Goal: Find specific page/section: Find specific page/section

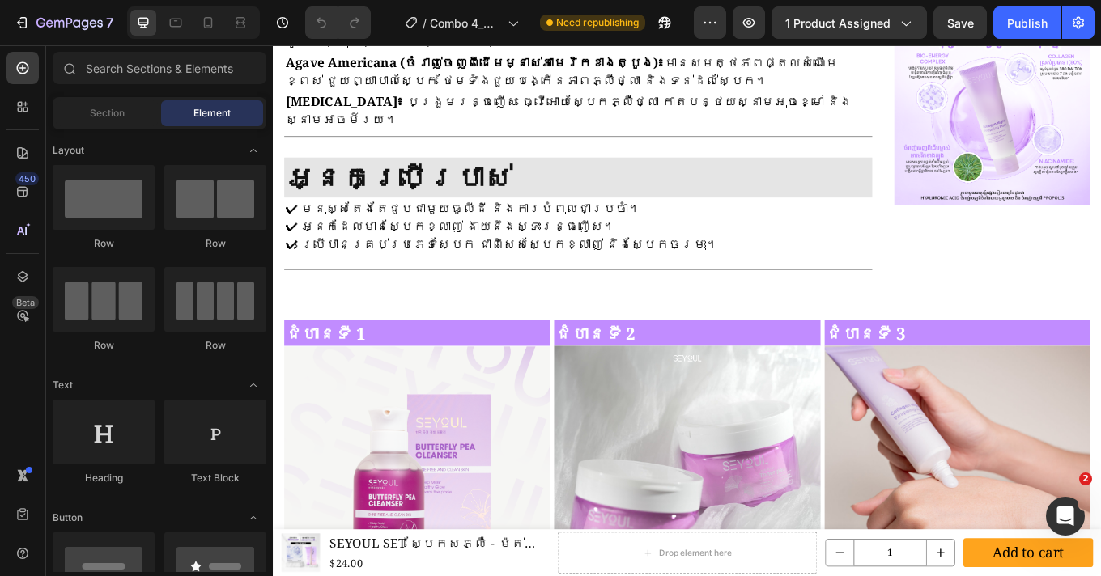
scroll to position [1609, 0]
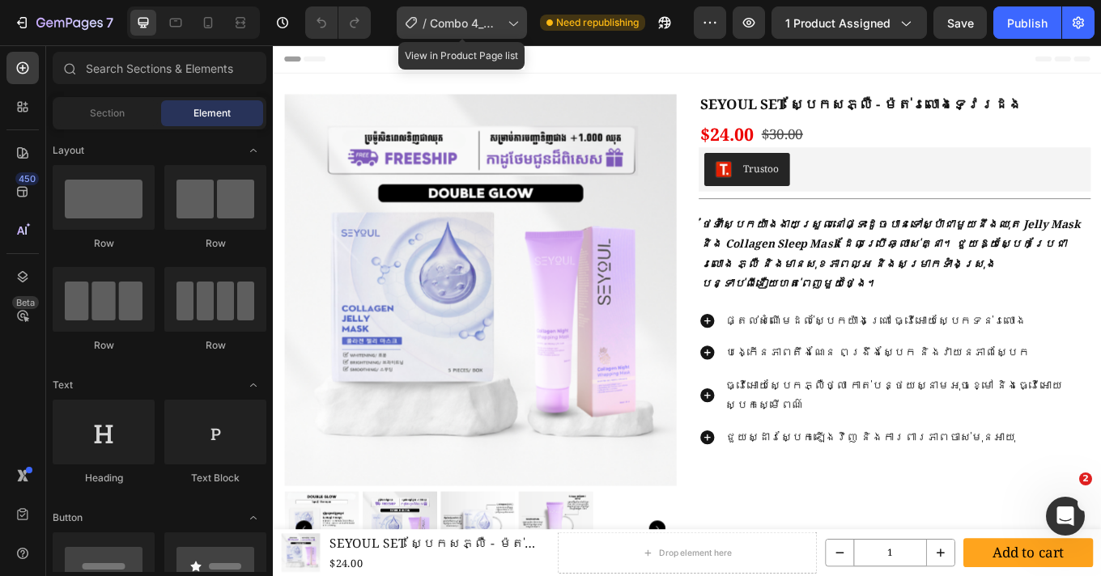
click at [490, 12] on div "/ Combo 4_MNT-MNL" at bounding box center [462, 22] width 130 height 32
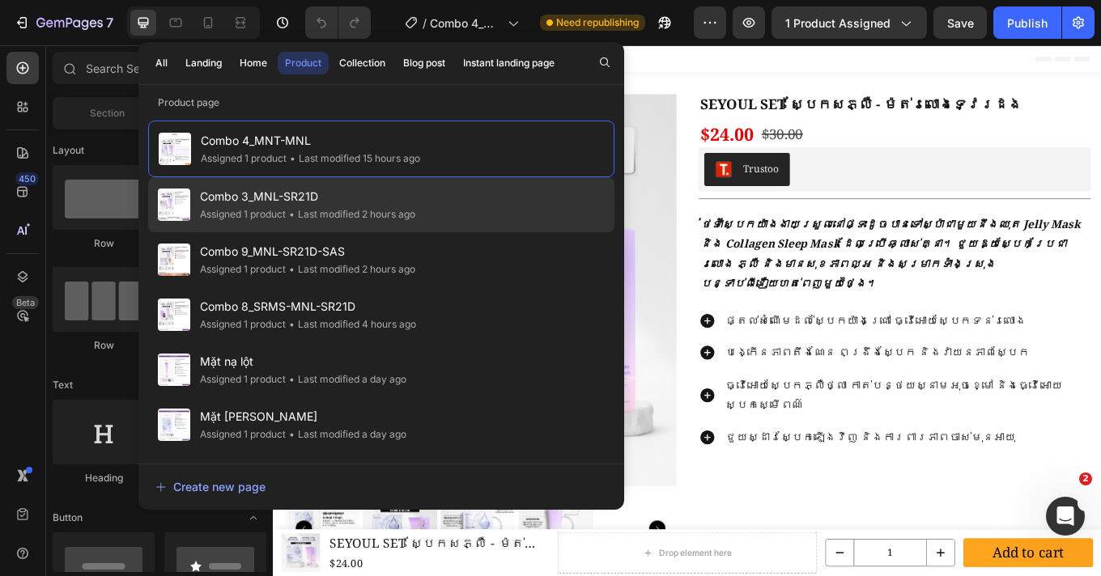
click at [411, 219] on div "• Last modified 2 hours ago" at bounding box center [351, 214] width 130 height 16
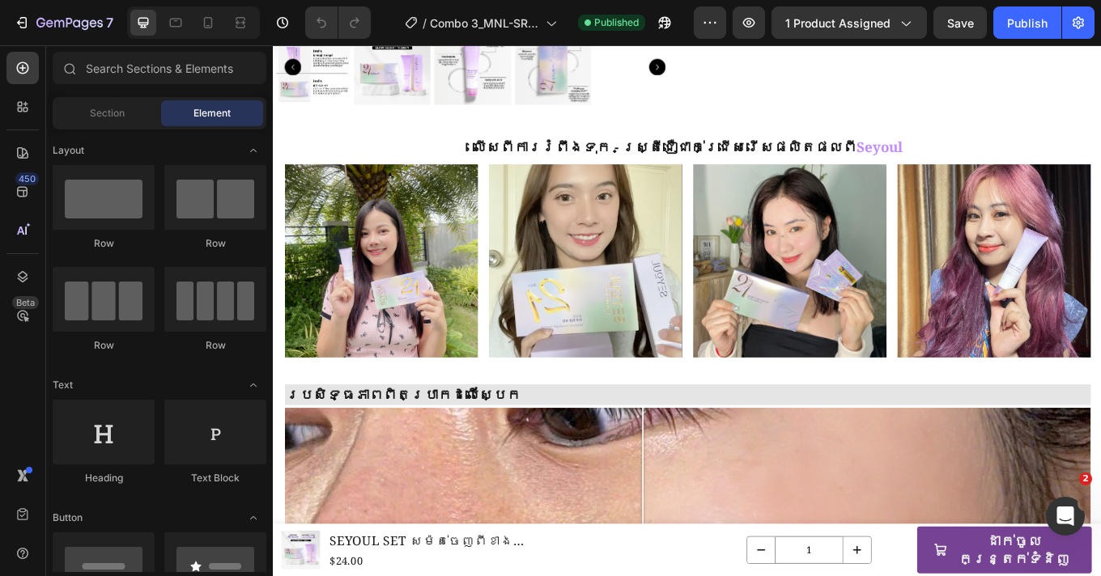
scroll to position [577, 0]
